Goal: Task Accomplishment & Management: Use online tool/utility

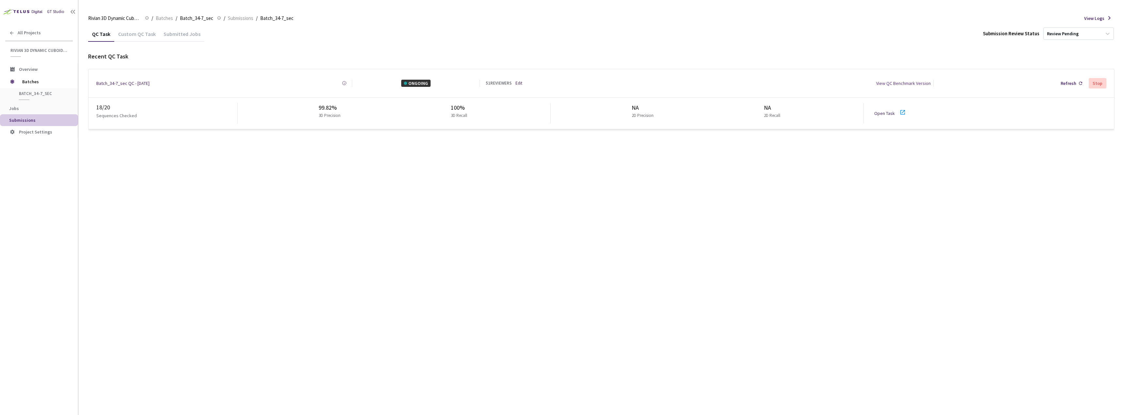
click at [520, 84] on link "Edit" at bounding box center [518, 83] width 7 height 7
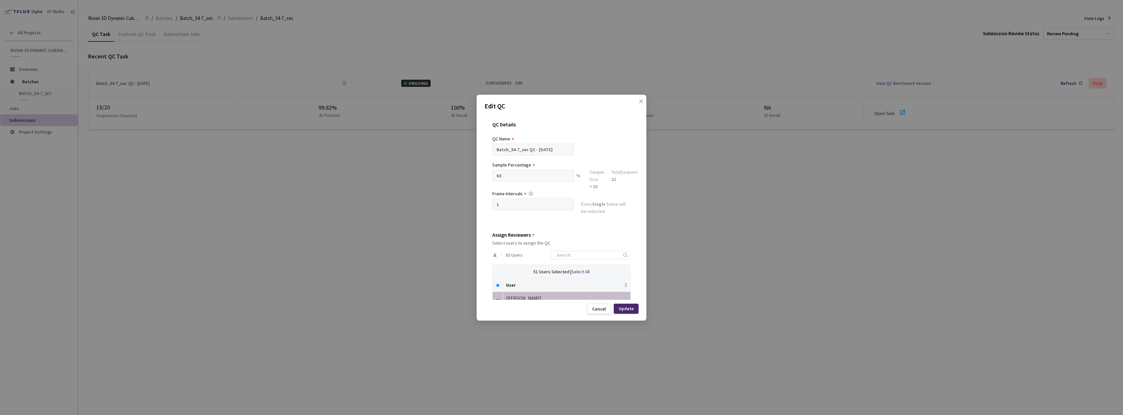
scroll to position [131, 0]
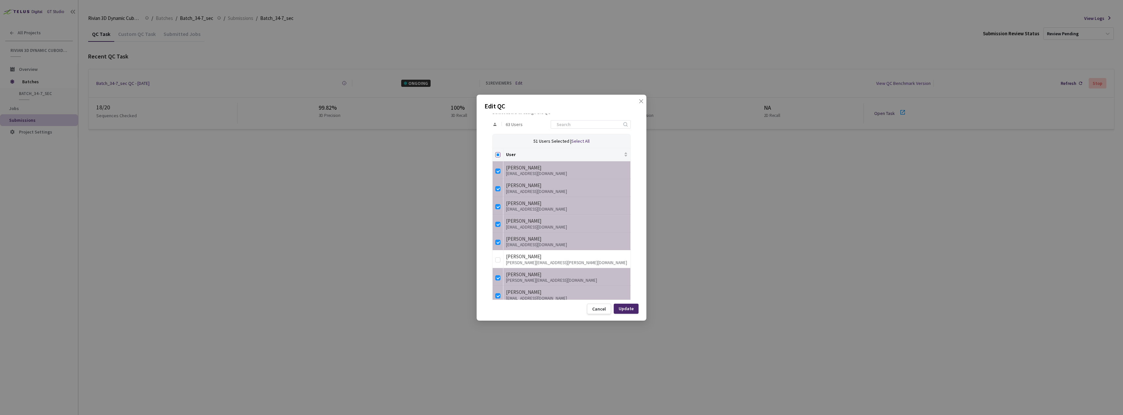
click at [497, 152] on input "Select all" at bounding box center [497, 154] width 5 height 5
checkbox input "true"
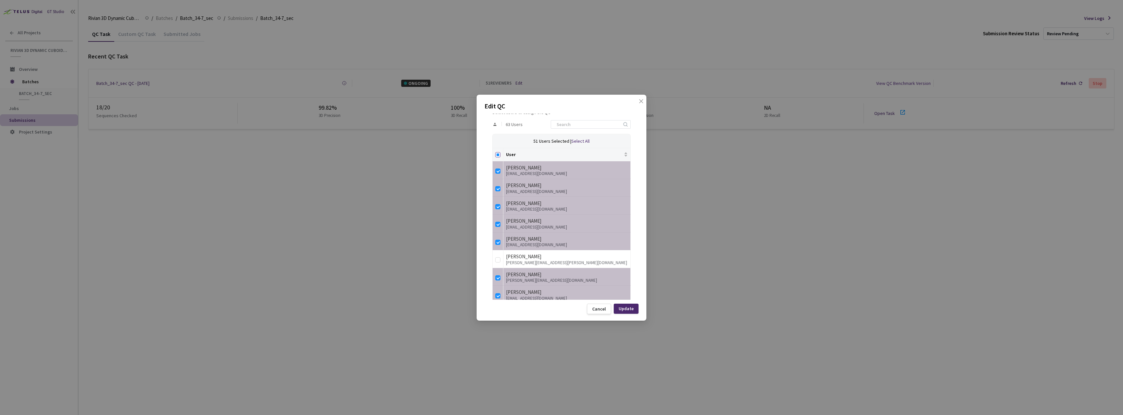
checkbox input "true"
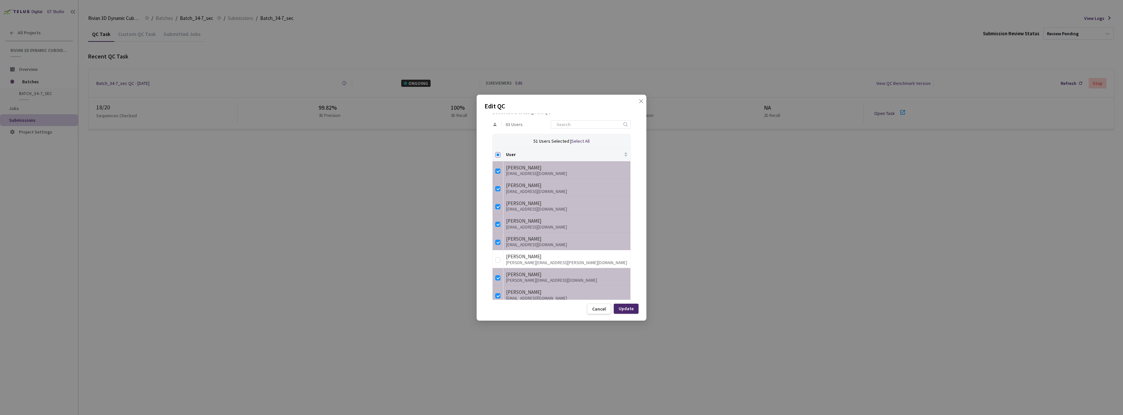
checkbox input "true"
click at [501, 153] on th at bounding box center [497, 154] width 11 height 13
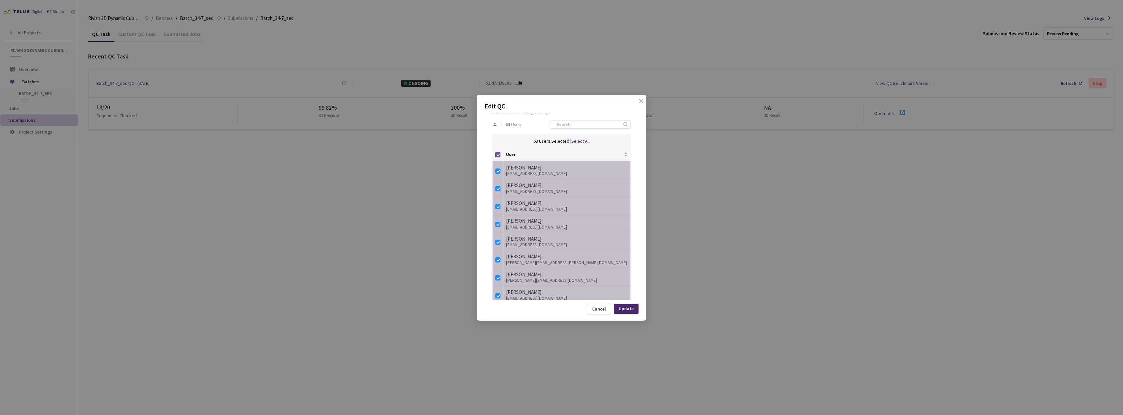
click at [497, 156] on input "Select all" at bounding box center [497, 154] width 5 height 5
checkbox input "false"
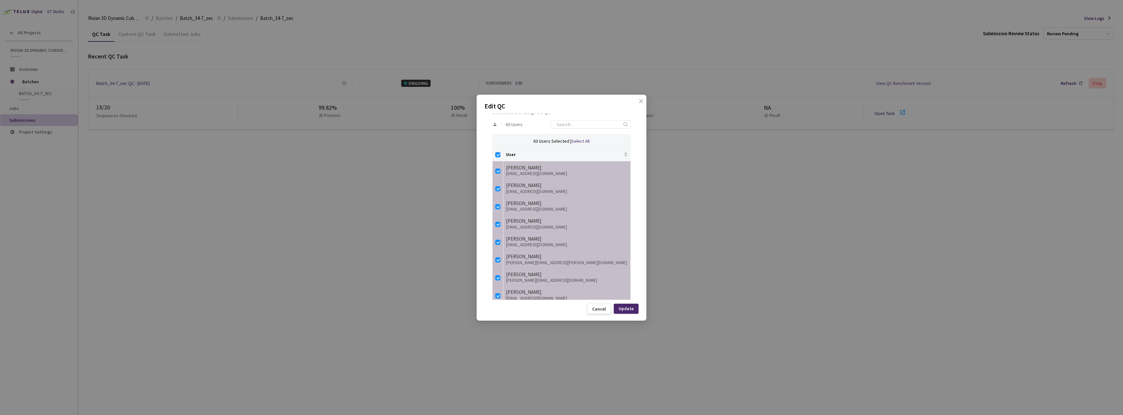
checkbox input "false"
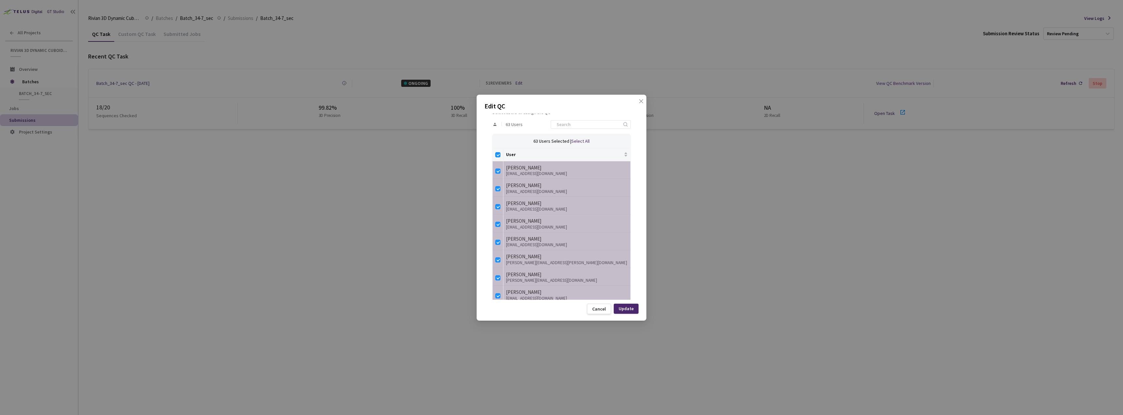
checkbox input "false"
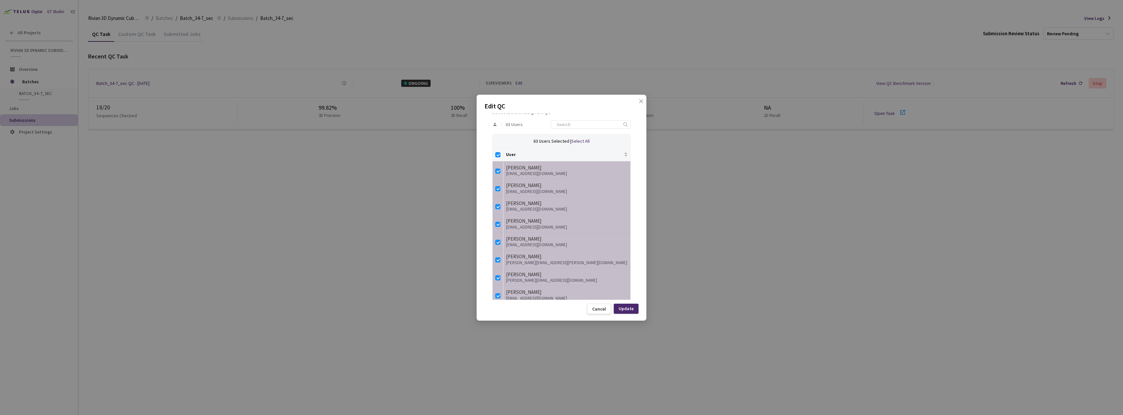
checkbox input "false"
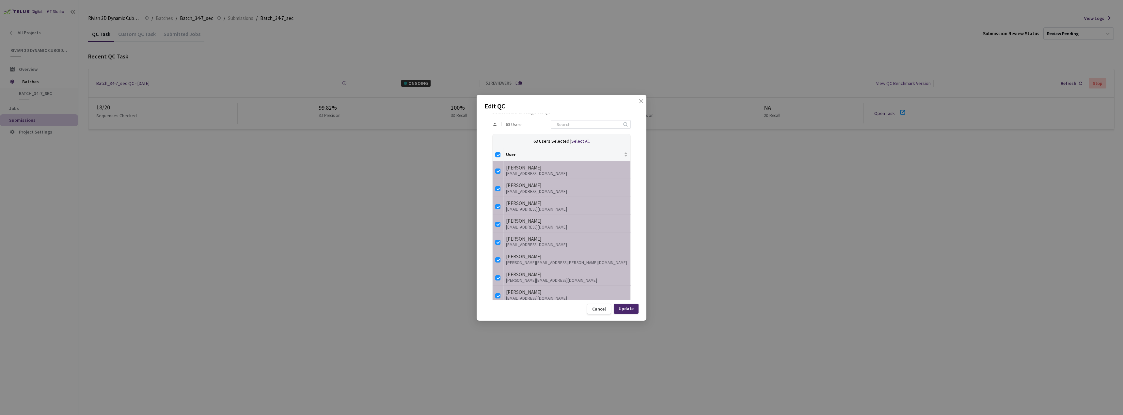
checkbox input "false"
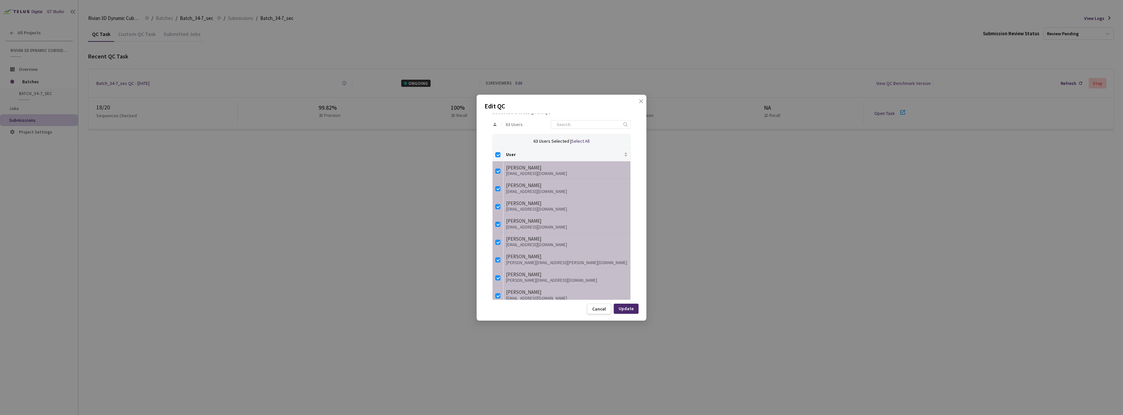
checkbox input "false"
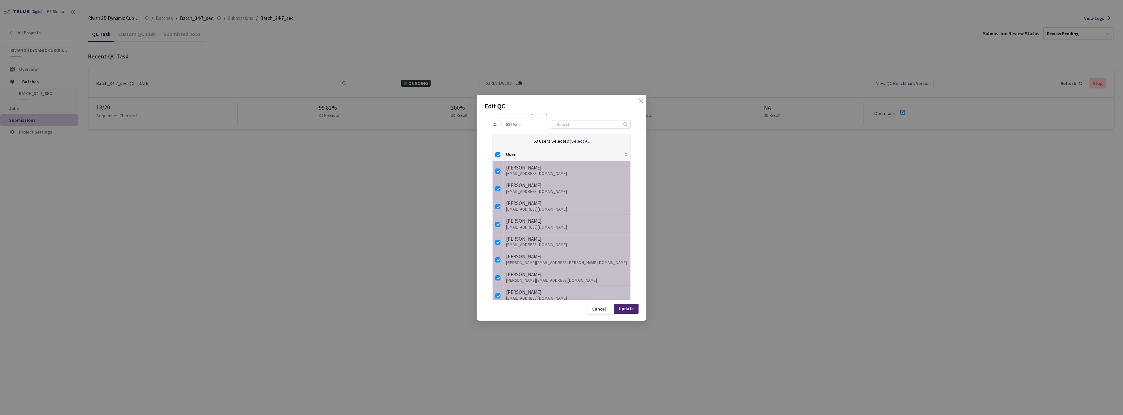
checkbox input "false"
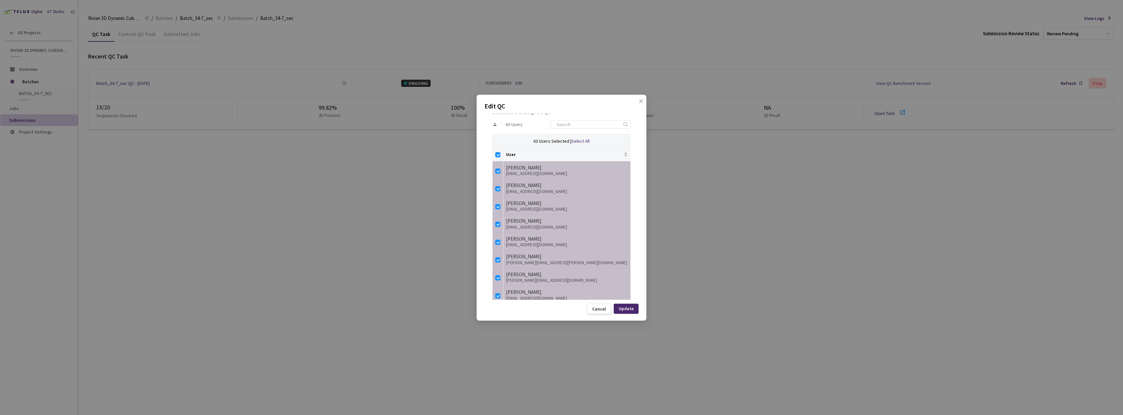
checkbox input "false"
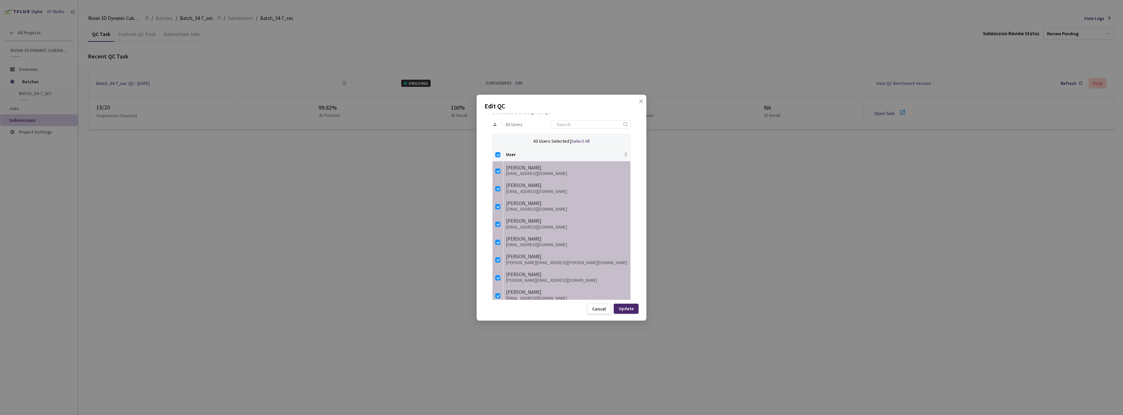
checkbox input "false"
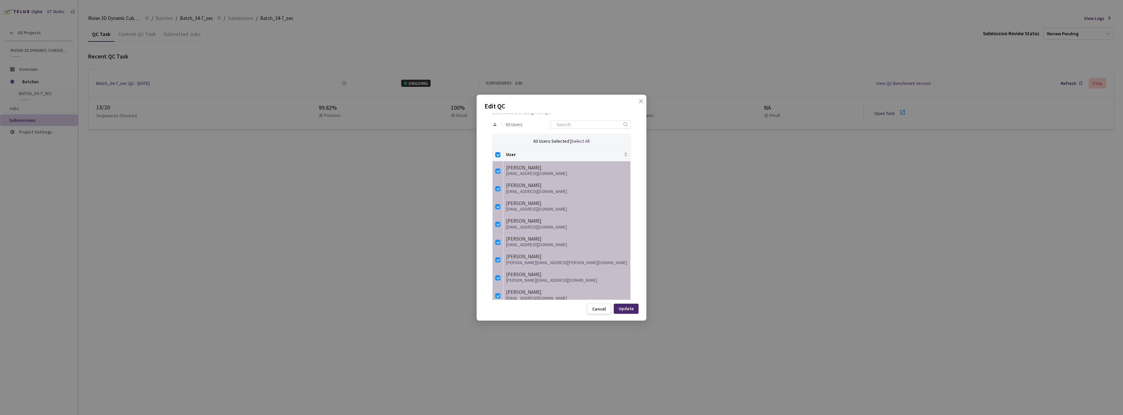
checkbox input "false"
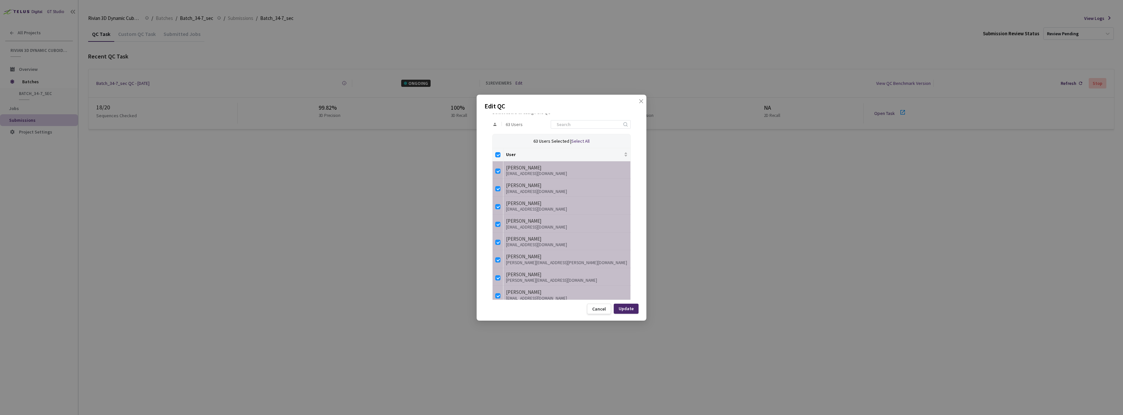
checkbox input "false"
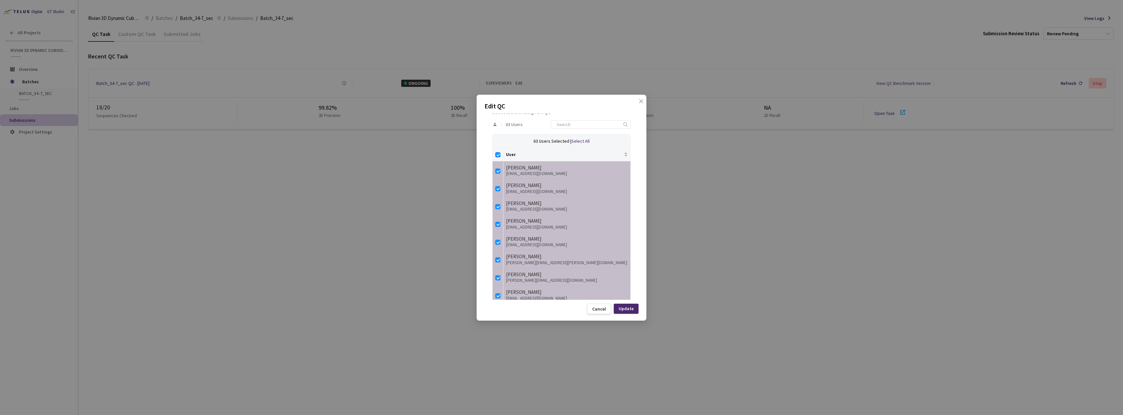
checkbox input "false"
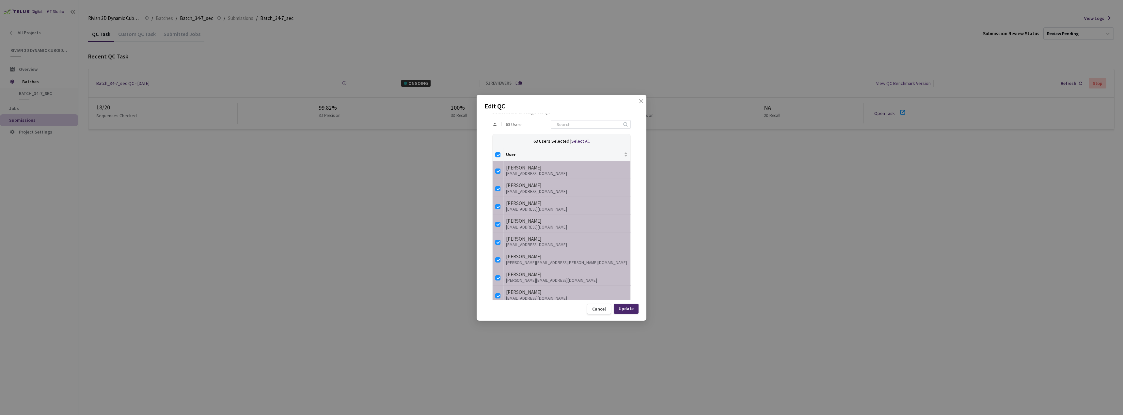
checkbox input "false"
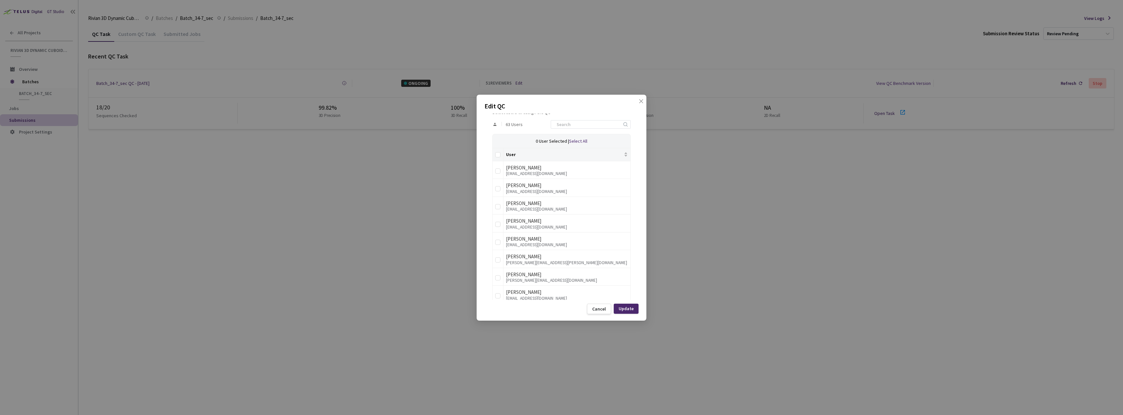
click at [561, 132] on div "63 Users" at bounding box center [561, 124] width 138 height 19
click at [564, 126] on input at bounding box center [587, 124] width 70 height 8
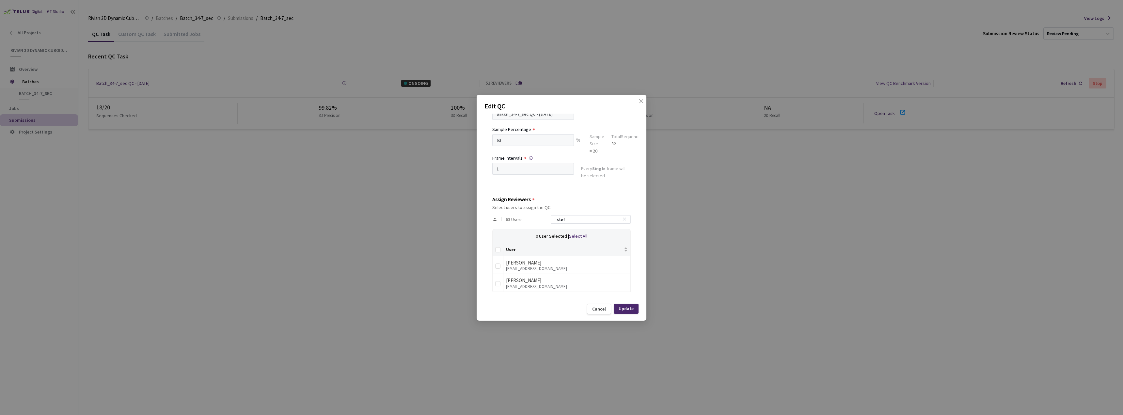
scroll to position [36, 0]
type input "stefa"
click at [489, 280] on div "QC Details QC Name Batch_34-7_sec QC - 10 Sep, 2025 Sample Percentage 63 % Samp…" at bounding box center [561, 207] width 154 height 186
click at [496, 284] on input "checkbox" at bounding box center [497, 283] width 5 height 5
checkbox input "true"
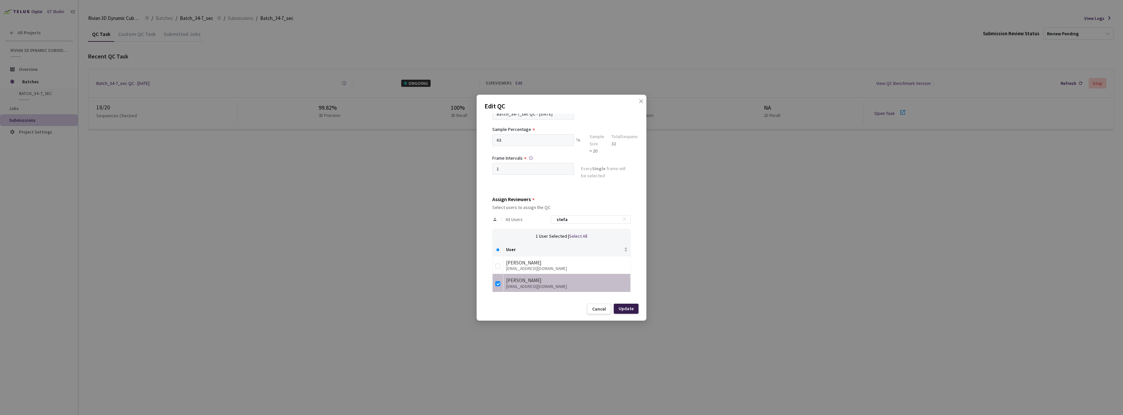
click at [632, 310] on div "Update" at bounding box center [625, 308] width 15 height 5
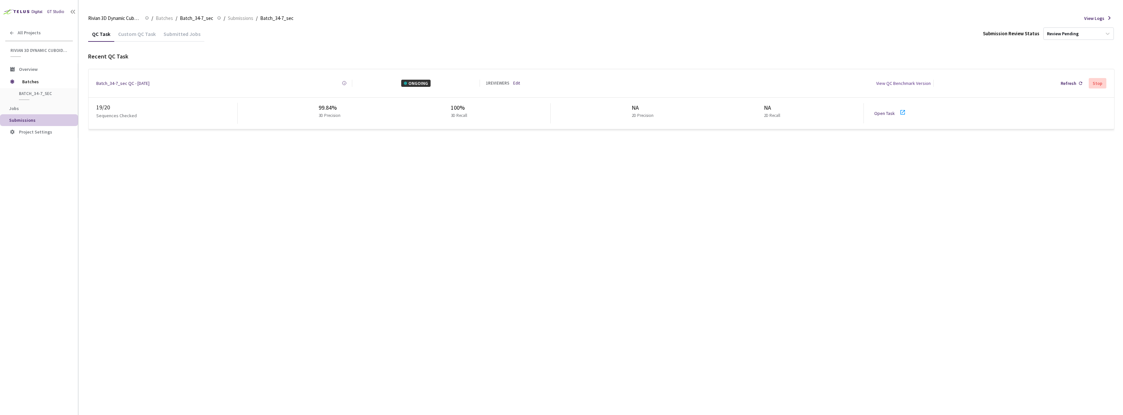
click at [881, 110] on link "Open Task" at bounding box center [884, 113] width 21 height 6
click at [890, 110] on link "Open Task" at bounding box center [884, 113] width 21 height 6
click at [305, 209] on div "QC Task Custom QC Task Submitted Jobs Submission Review Status Review Pending R…" at bounding box center [601, 220] width 1026 height 389
drag, startPoint x: 305, startPoint y: 209, endPoint x: 217, endPoint y: 171, distance: 96.6
click at [217, 171] on div "QC Task Custom QC Task Submitted Jobs Submission Review Status Review Pending R…" at bounding box center [601, 220] width 1026 height 389
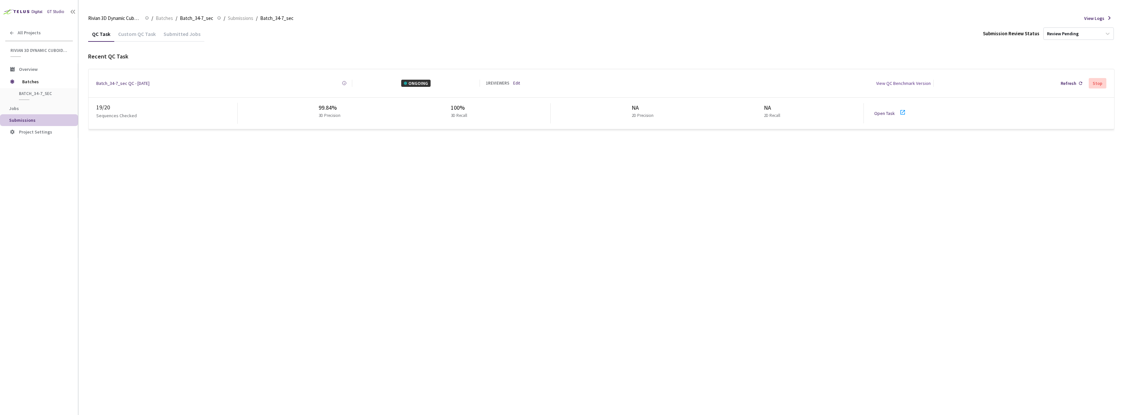
click at [213, 236] on div "QC Task Custom QC Task Submitted Jobs Submission Review Status Review Pending R…" at bounding box center [601, 220] width 1026 height 389
drag, startPoint x: 773, startPoint y: 287, endPoint x: 770, endPoint y: 287, distance: 3.6
click at [770, 287] on div "QC Task Custom QC Task Submitted Jobs Submission Review Status Review Pending R…" at bounding box center [601, 220] width 1026 height 389
click at [676, 244] on div "QC Task Custom QC Task Submitted Jobs Submission Review Status Review Pending G…" at bounding box center [601, 220] width 1026 height 389
click at [45, 81] on span "Batches" at bounding box center [44, 81] width 45 height 13
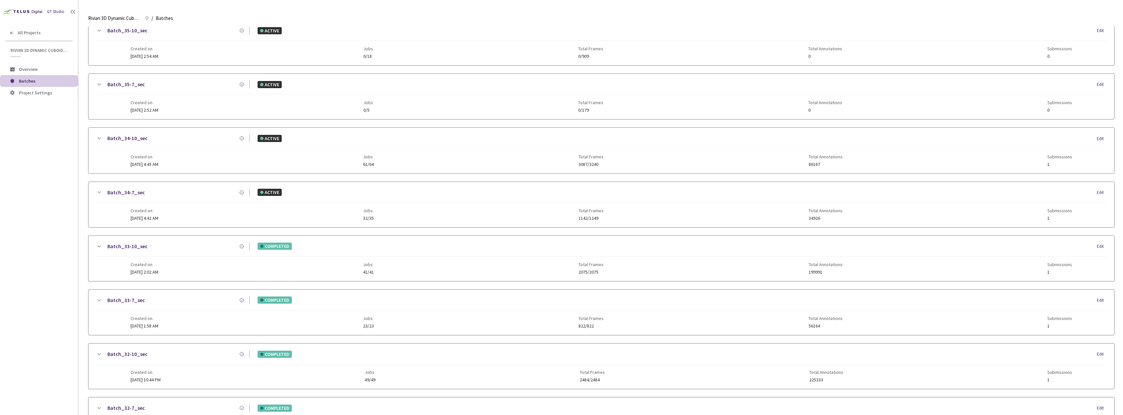
scroll to position [242, 0]
click at [192, 147] on div "Batch_34-10_sec ACTIVE Edit" at bounding box center [601, 142] width 1012 height 14
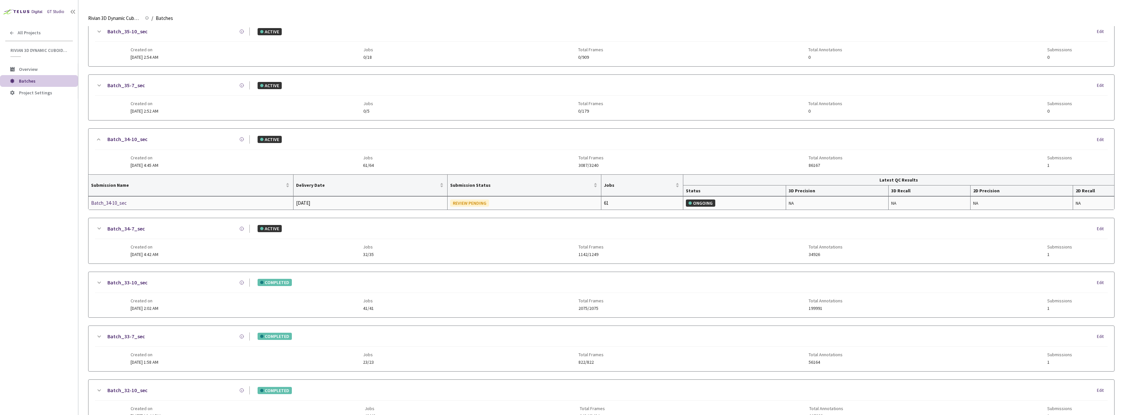
click at [113, 205] on div "Batch_34-10_sec" at bounding box center [125, 203] width 69 height 8
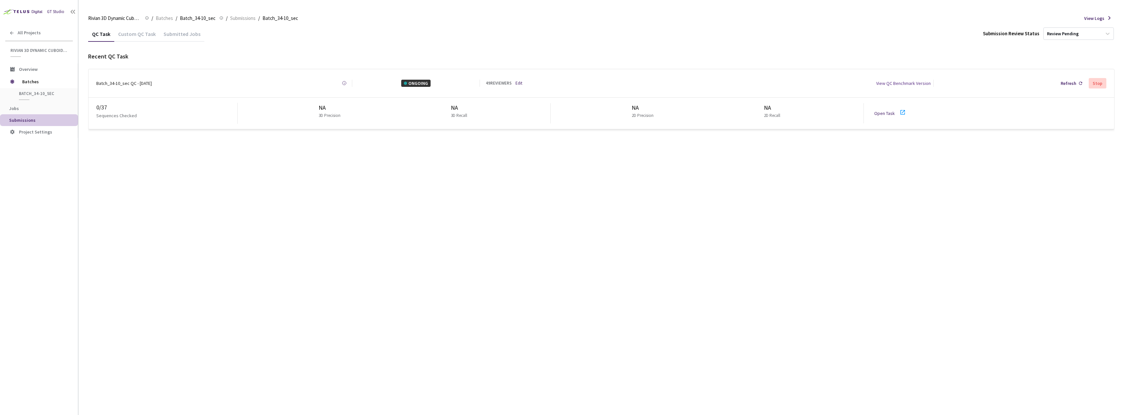
click at [136, 34] on div "Custom QC Task" at bounding box center [136, 36] width 45 height 11
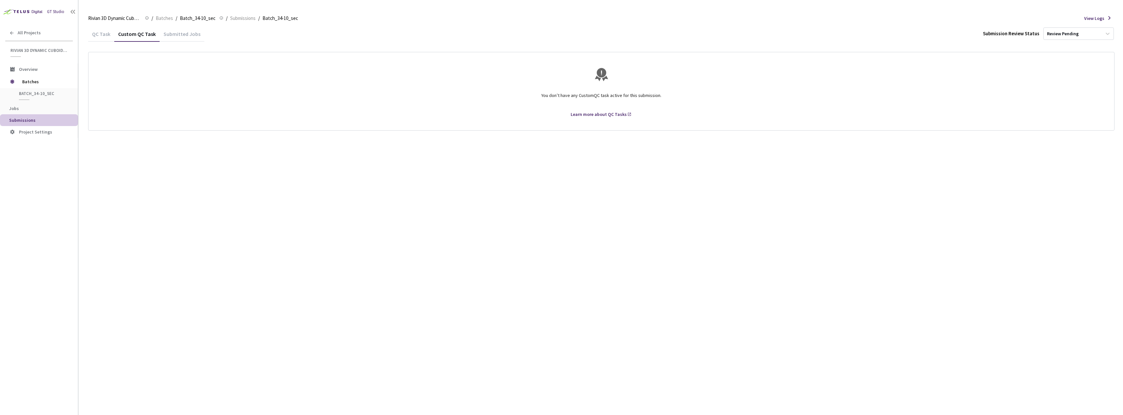
click at [91, 33] on div "QC Task" at bounding box center [101, 36] width 26 height 11
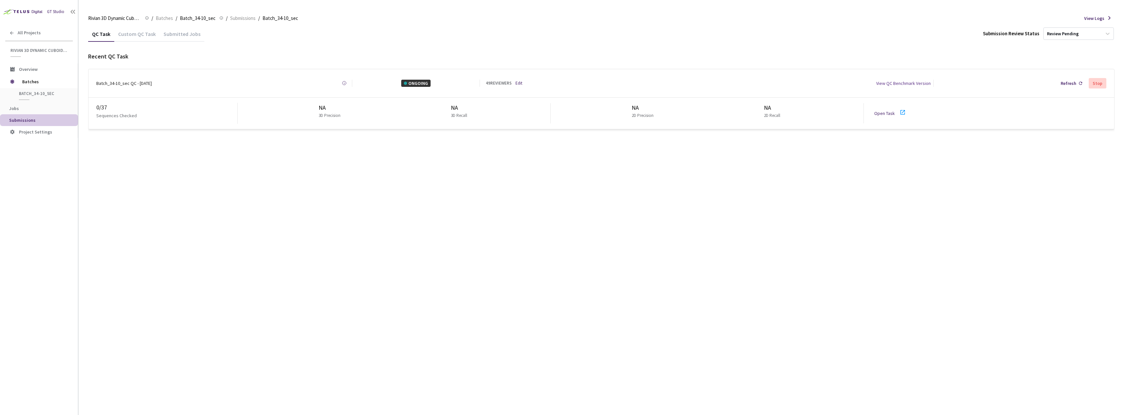
click at [884, 110] on link "Open Task" at bounding box center [884, 113] width 21 height 6
click at [886, 112] on link "Open Task" at bounding box center [884, 113] width 21 height 6
